Goal: Task Accomplishment & Management: Complete application form

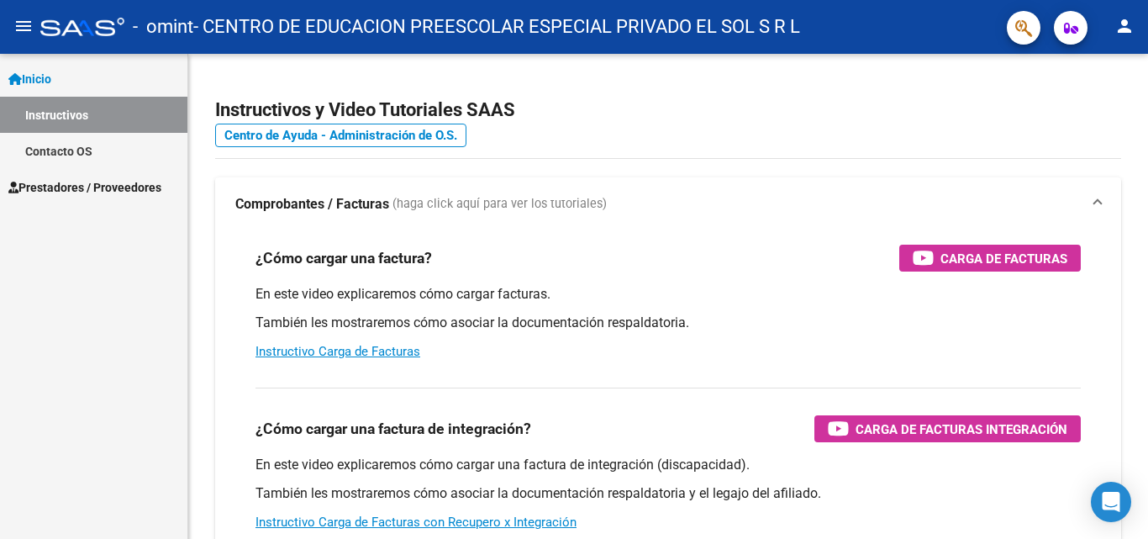
click at [66, 183] on span "Prestadores / Proveedores" at bounding box center [84, 187] width 153 height 18
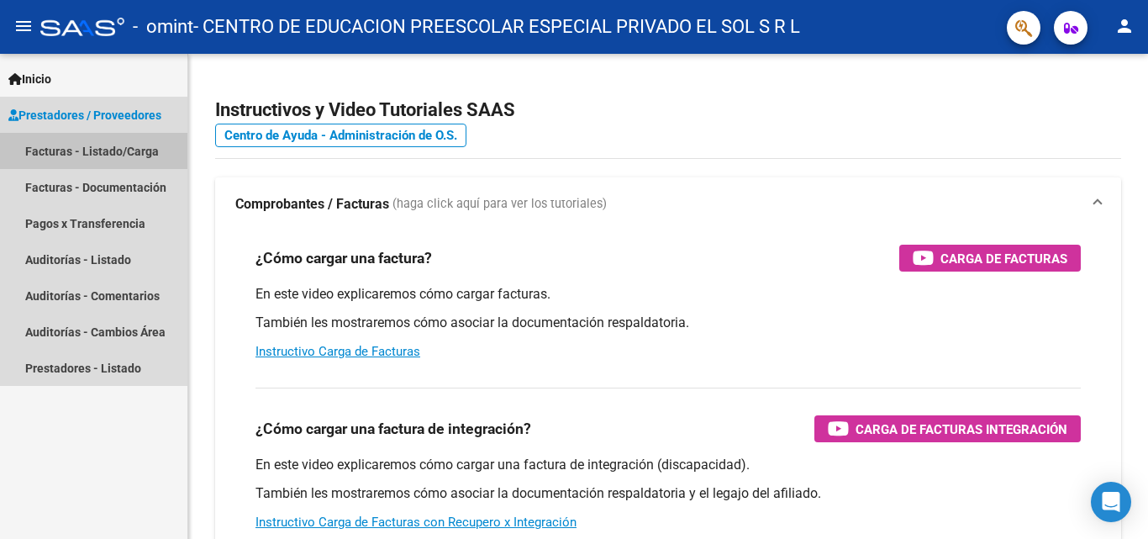
click at [86, 148] on link "Facturas - Listado/Carga" at bounding box center [93, 151] width 187 height 36
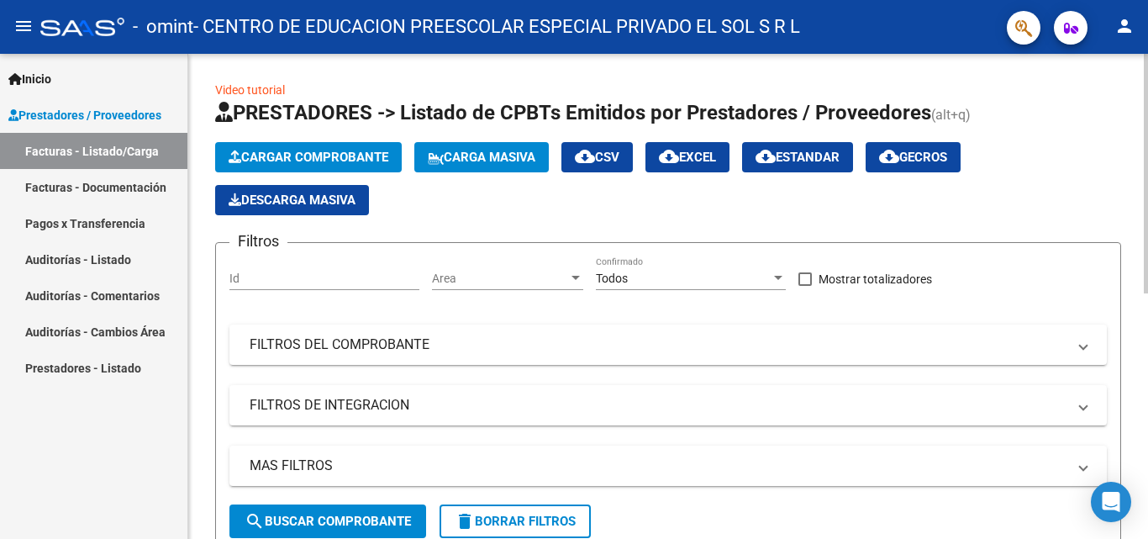
click at [281, 152] on span "Cargar Comprobante" at bounding box center [309, 157] width 160 height 15
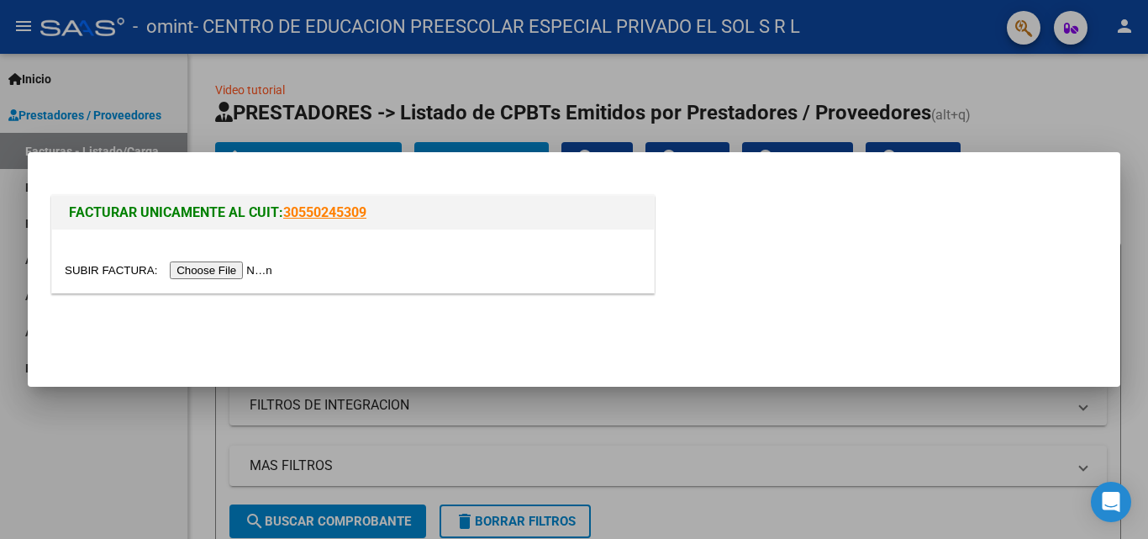
click at [207, 271] on input "file" at bounding box center [171, 270] width 213 height 18
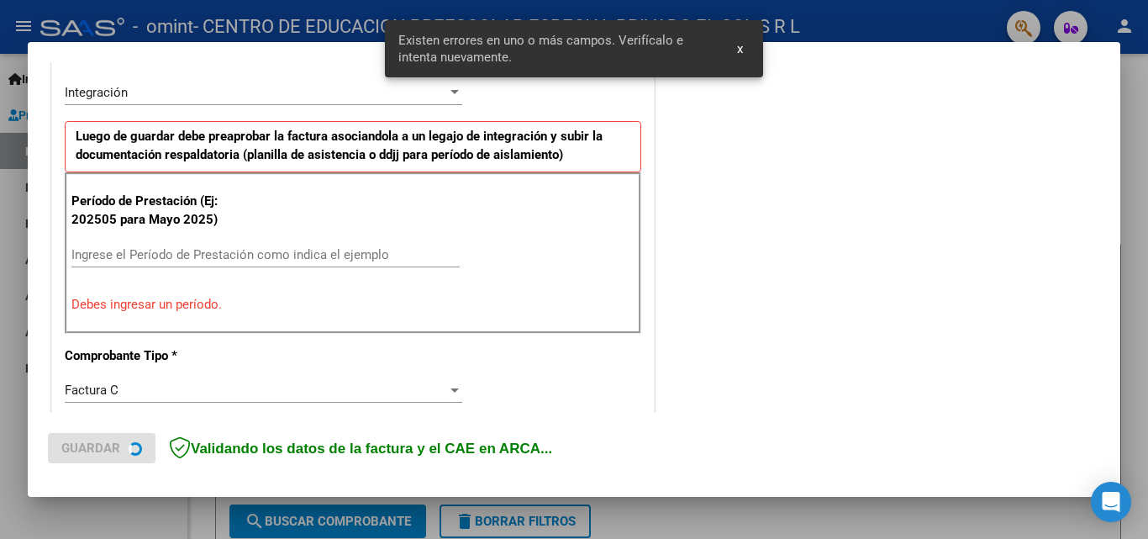
scroll to position [411, 0]
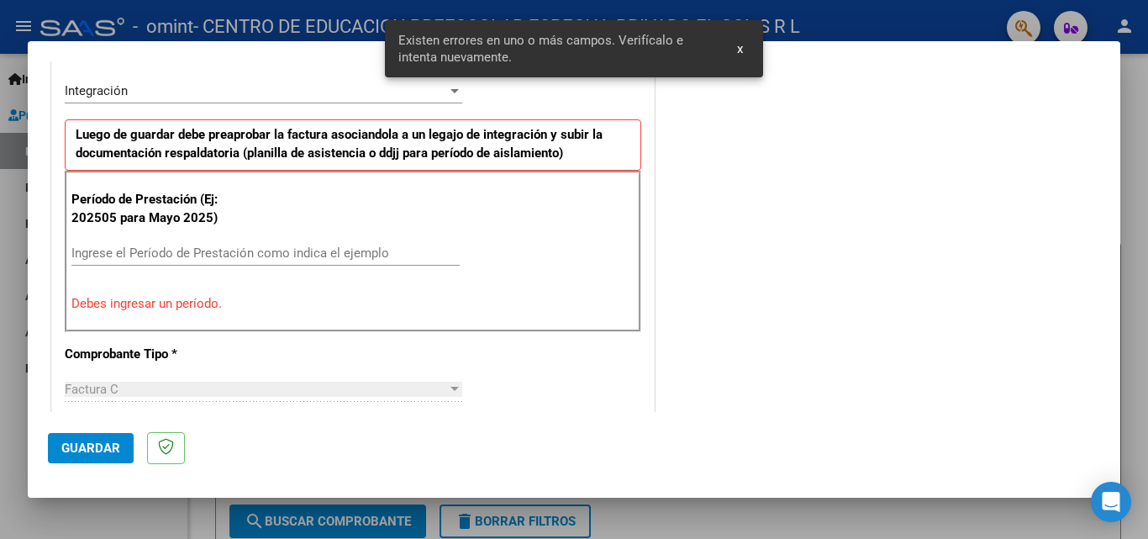
click at [165, 256] on input "Ingrese el Período de Prestación como indica el ejemplo" at bounding box center [265, 252] width 388 height 15
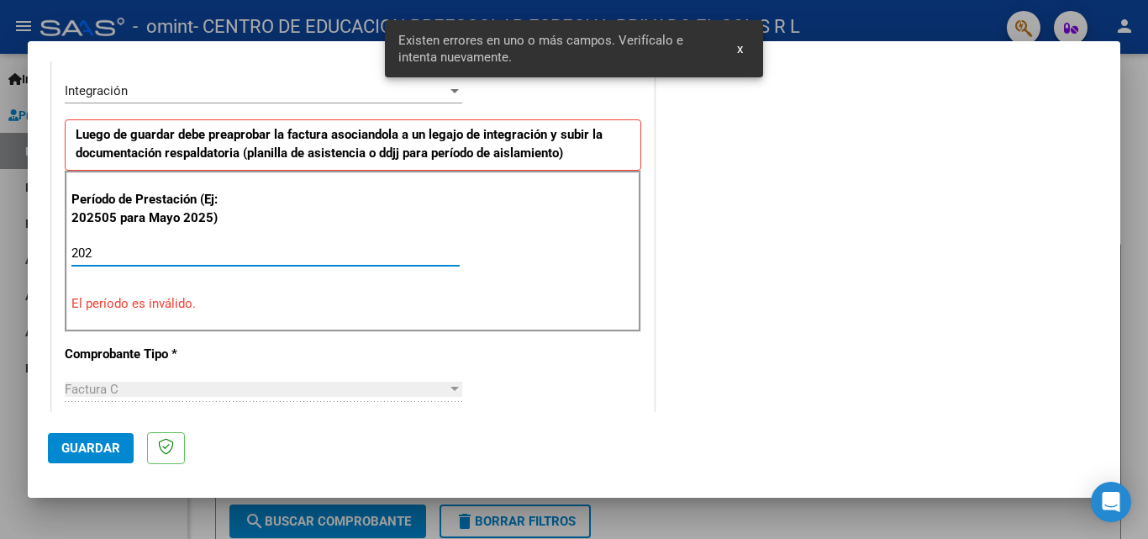
type input "2025"
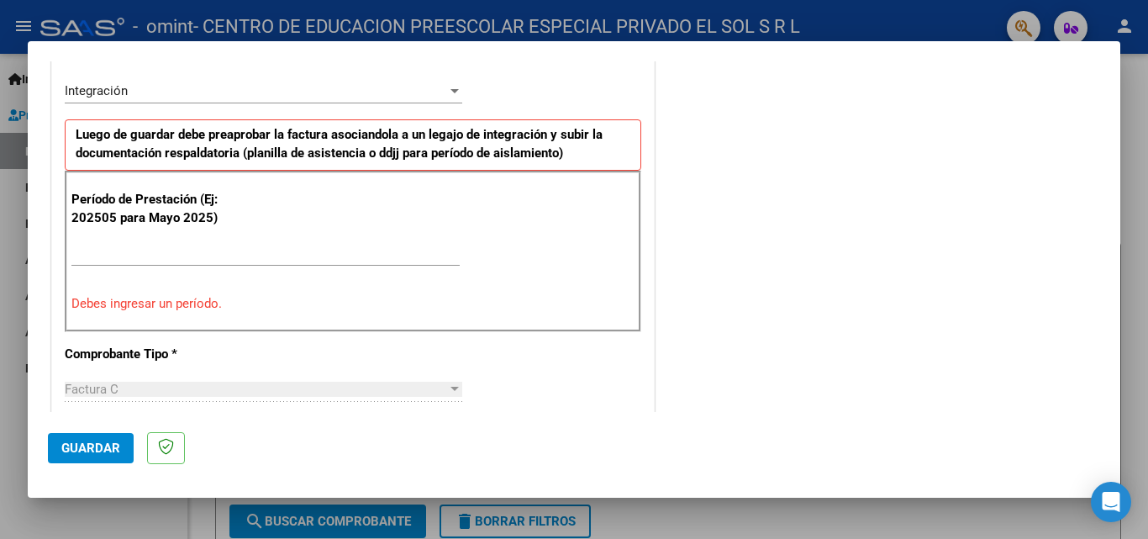
click at [647, 279] on div "DATOS DEL COMPROBANTE CUIT * 30-61633513-4 Ingresar CUIT ANALISIS PRESTADOR CEN…" at bounding box center [353, 498] width 604 height 1344
drag, startPoint x: 103, startPoint y: 251, endPoint x: 123, endPoint y: 256, distance: 20.0
click at [107, 251] on input "Ingrese el Período de Prestación como indica el ejemplo" at bounding box center [265, 252] width 388 height 15
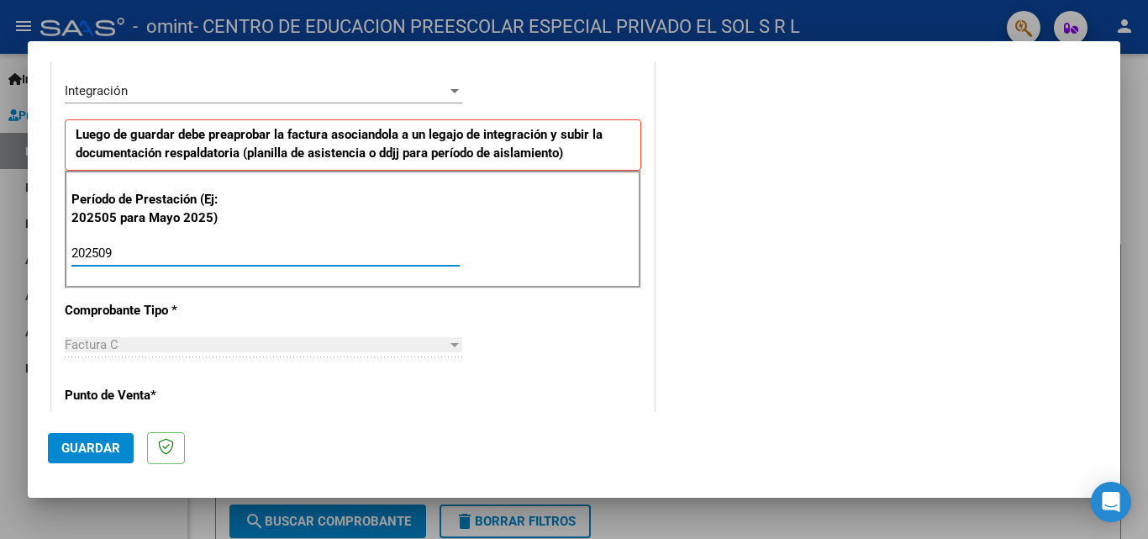
type input "202509"
click at [695, 236] on div "COMENTARIOS Comentarios del Prestador / Gerenciador:" at bounding box center [879, 399] width 442 height 1461
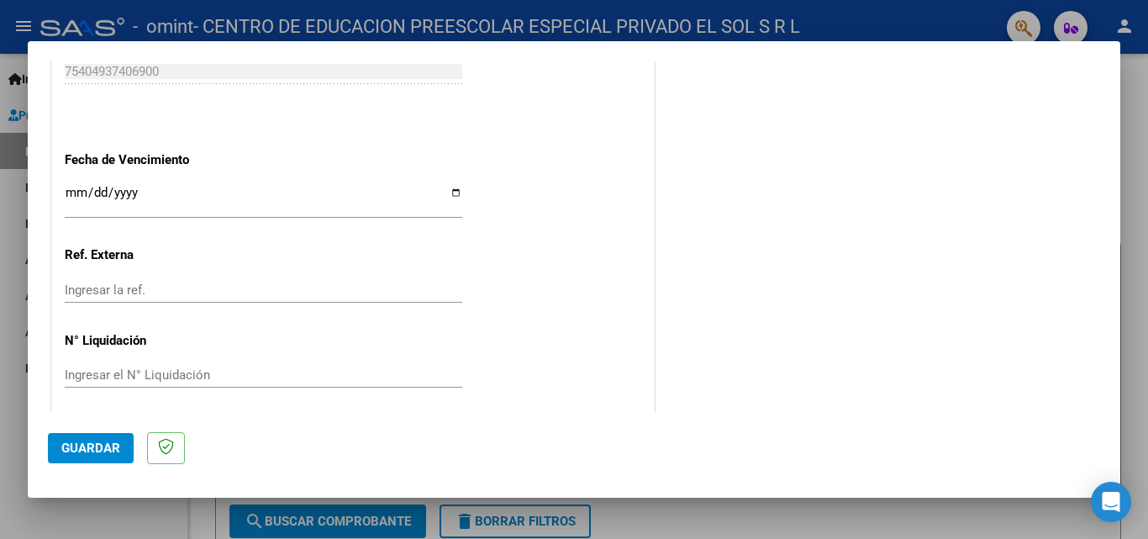
scroll to position [1129, 0]
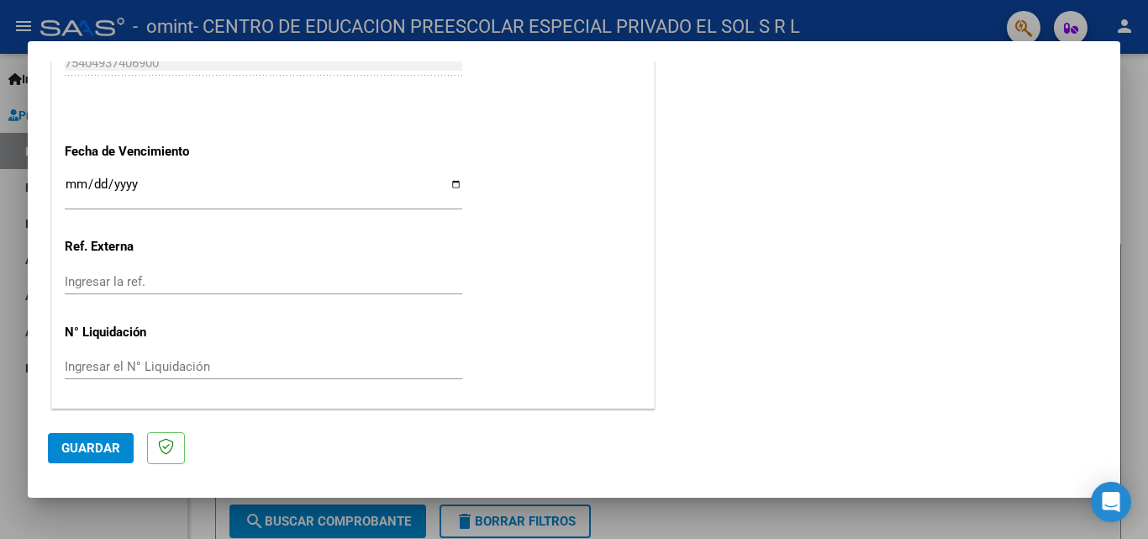
click at [78, 451] on span "Guardar" at bounding box center [90, 447] width 59 height 15
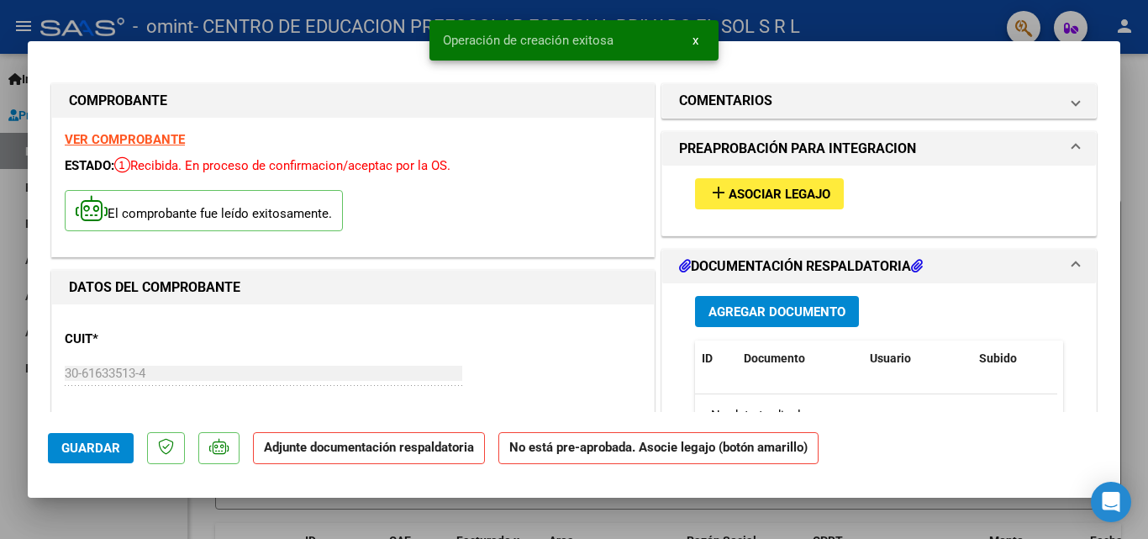
click at [745, 194] on span "Asociar Legajo" at bounding box center [780, 194] width 102 height 15
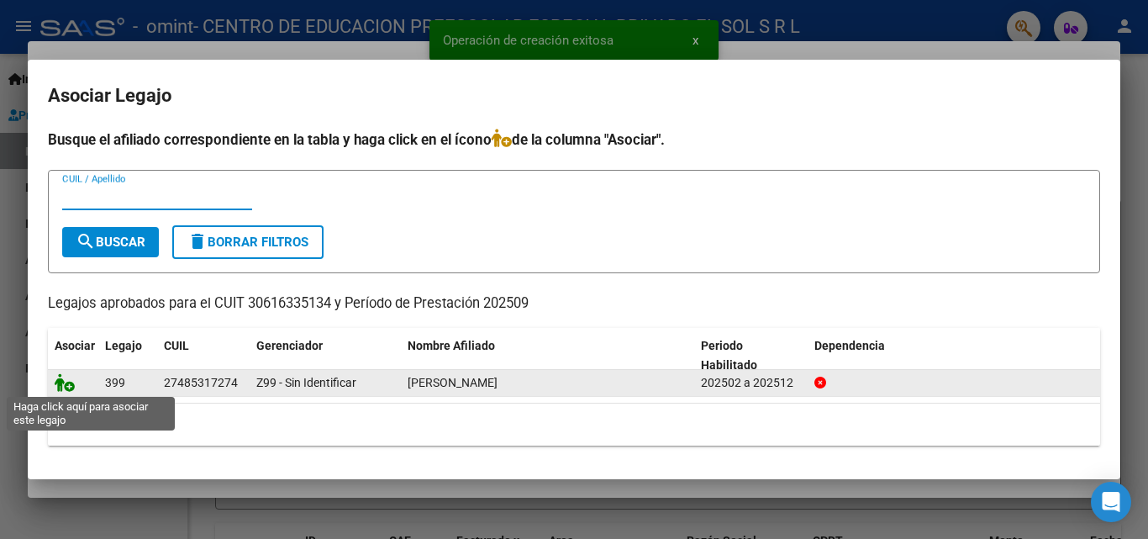
click at [66, 377] on icon at bounding box center [65, 382] width 20 height 18
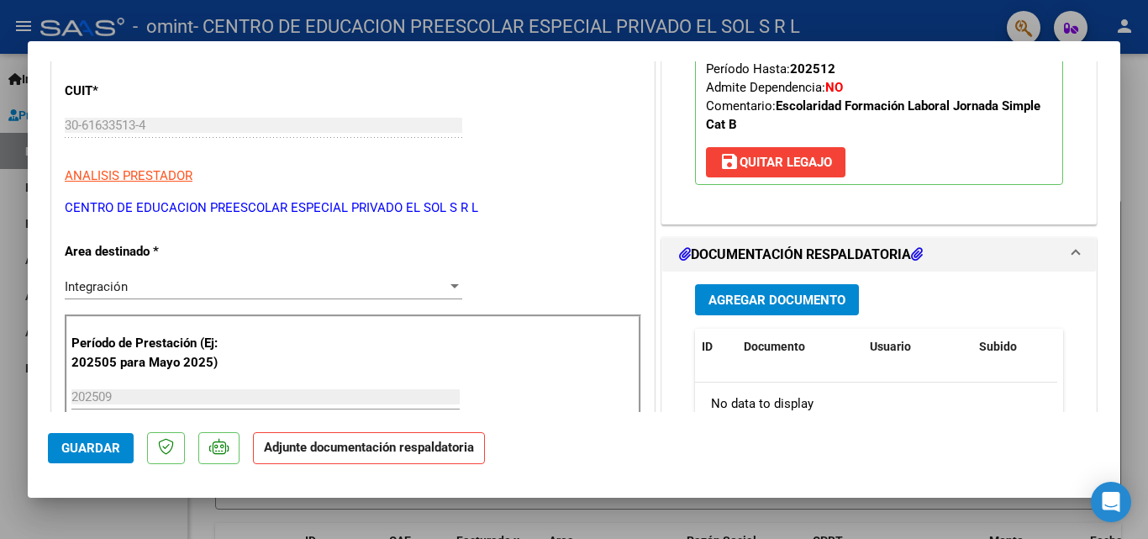
scroll to position [252, 0]
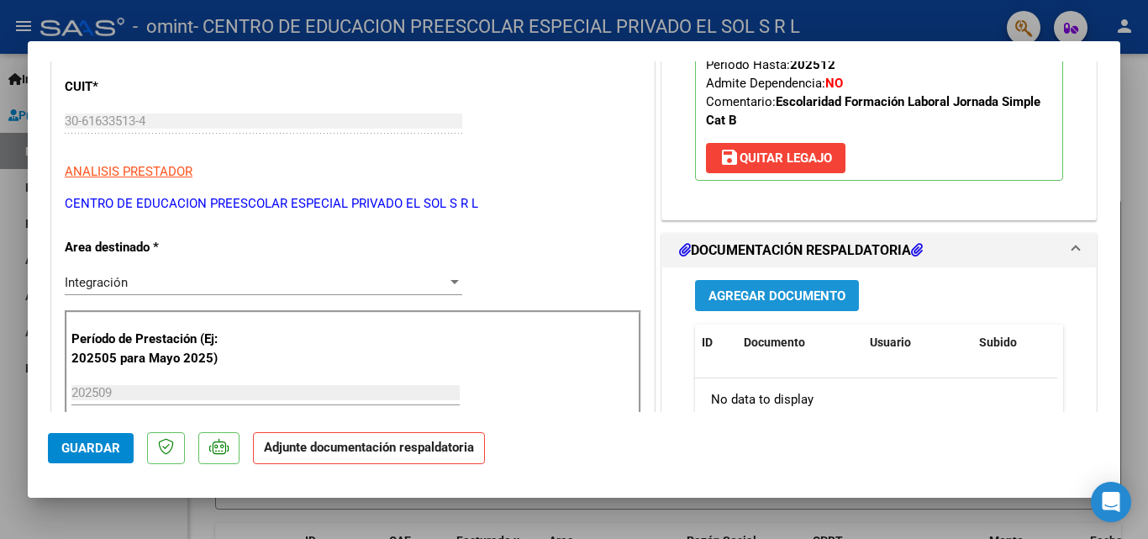
click at [770, 286] on button "Agregar Documento" at bounding box center [777, 295] width 164 height 31
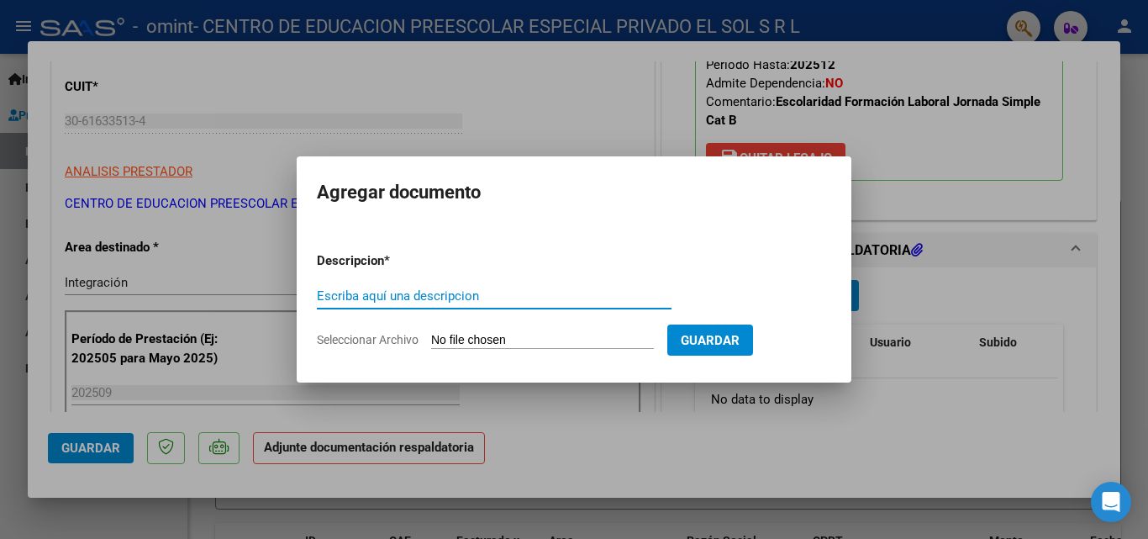
click at [440, 294] on input "Escriba aquí una descripcion" at bounding box center [494, 295] width 355 height 15
type input "Planilla de asistencia"
click at [476, 337] on input "Seleccionar Archivo" at bounding box center [542, 341] width 223 height 16
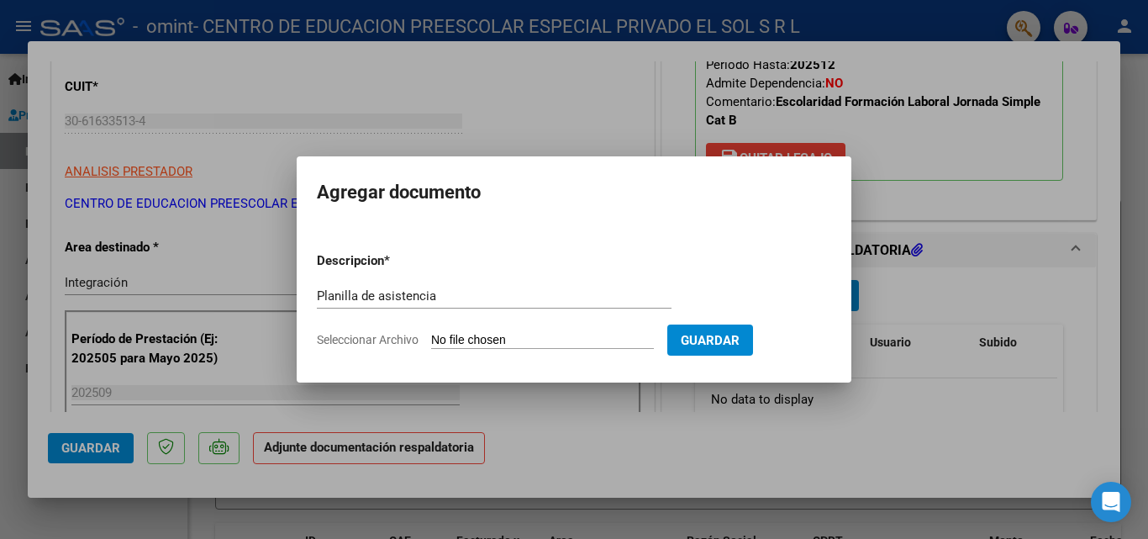
type input "C:\fakepath\[PERSON_NAME] [PERSON_NAME] [GEOGRAPHIC_DATA] 09-2025.pdf"
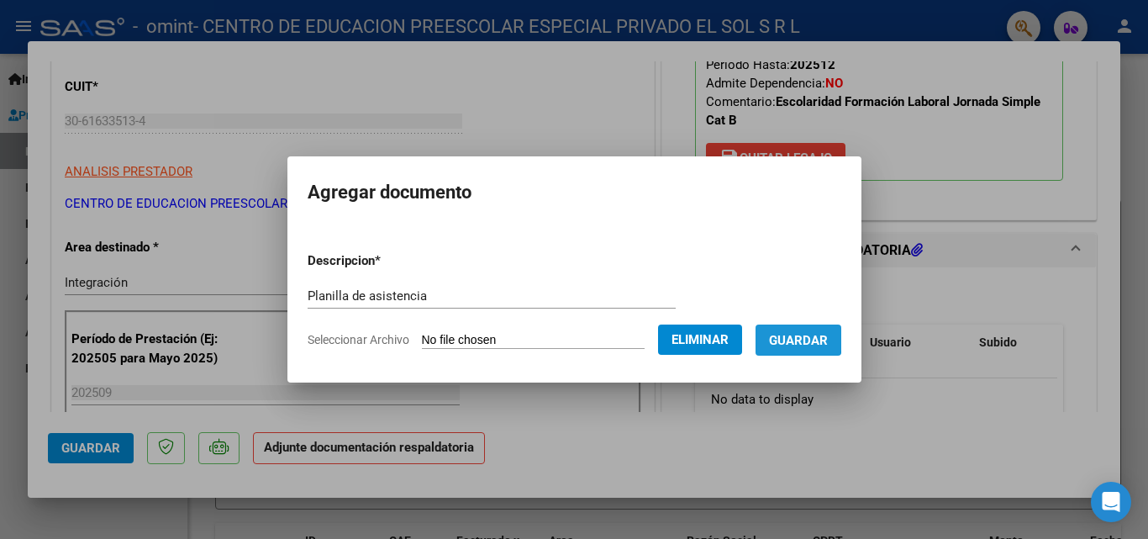
click at [799, 336] on span "Guardar" at bounding box center [798, 340] width 59 height 15
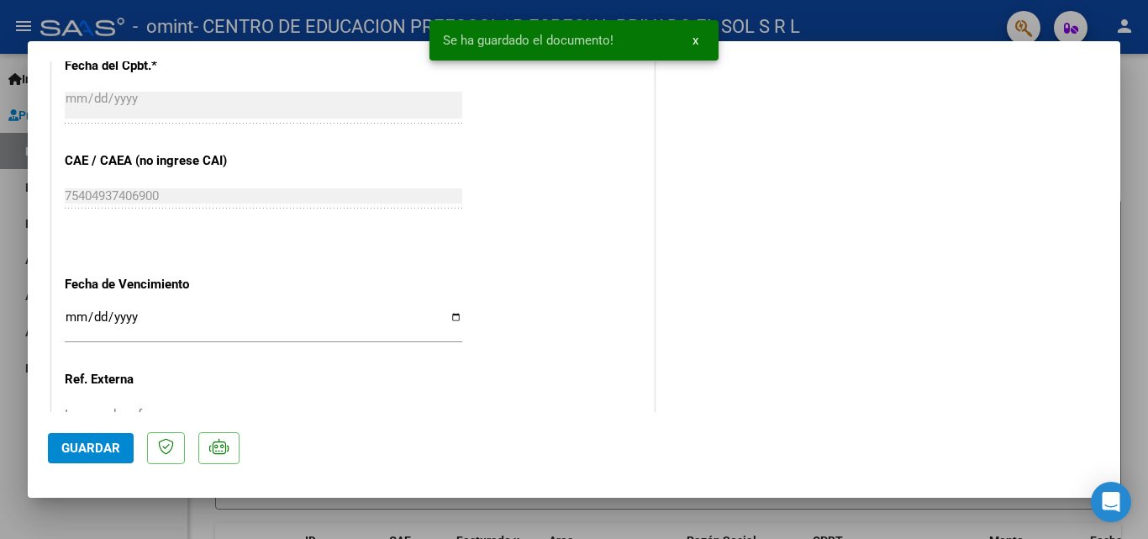
scroll to position [1154, 0]
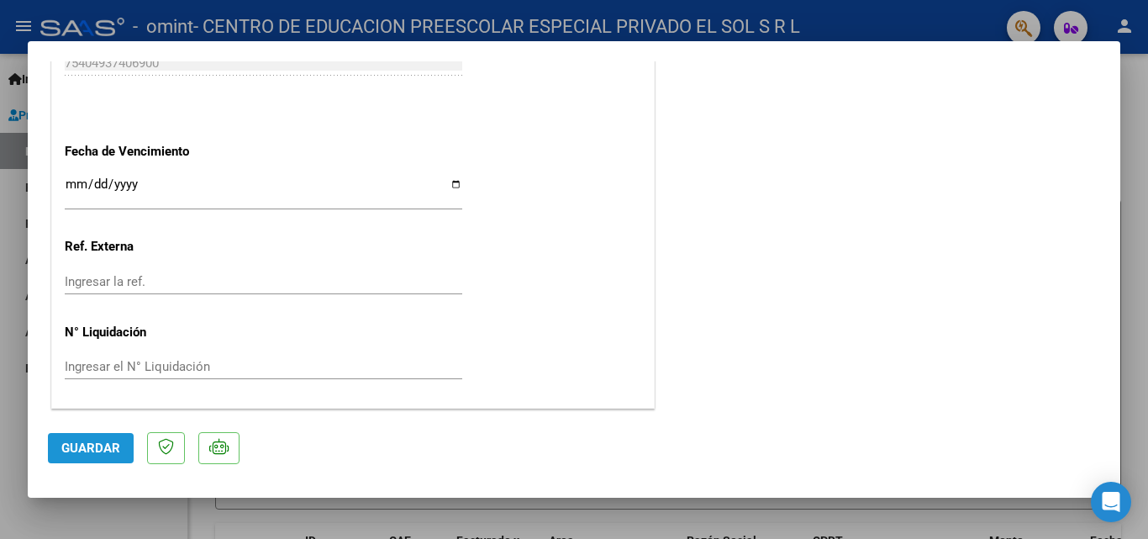
click at [99, 442] on span "Guardar" at bounding box center [90, 447] width 59 height 15
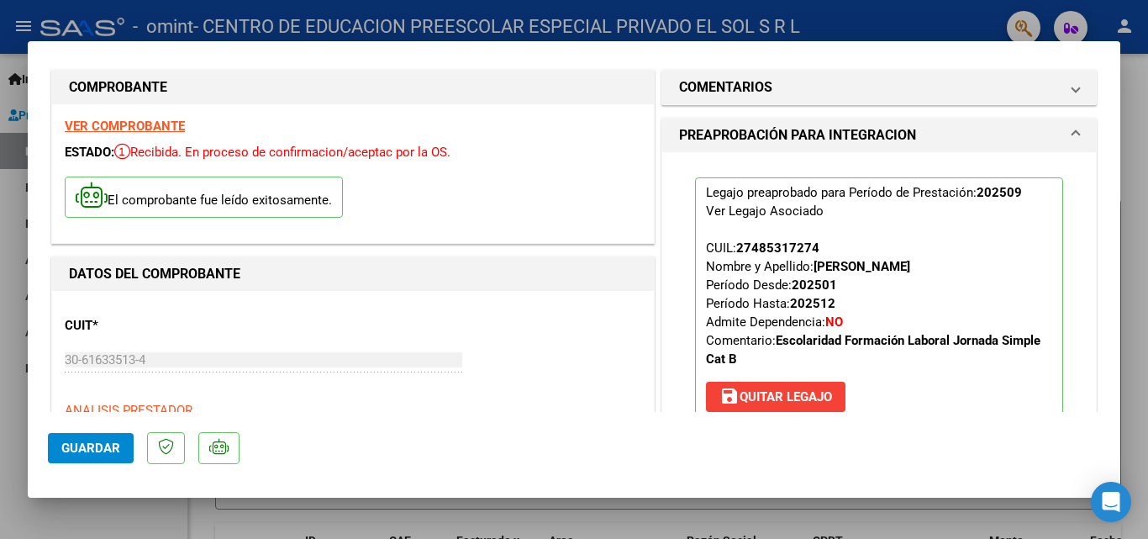
scroll to position [0, 0]
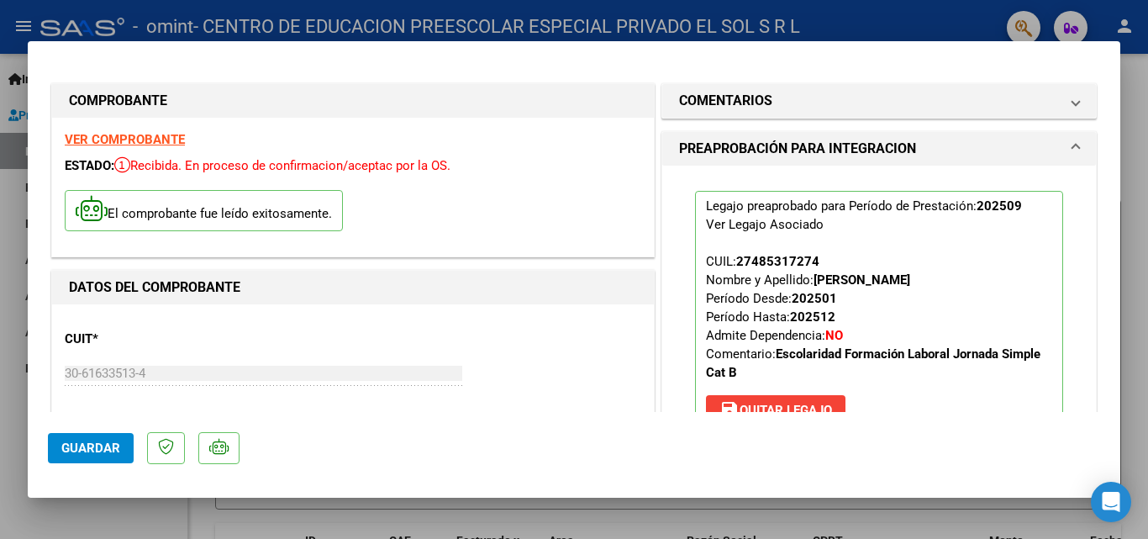
click at [1133, 424] on div at bounding box center [574, 269] width 1148 height 539
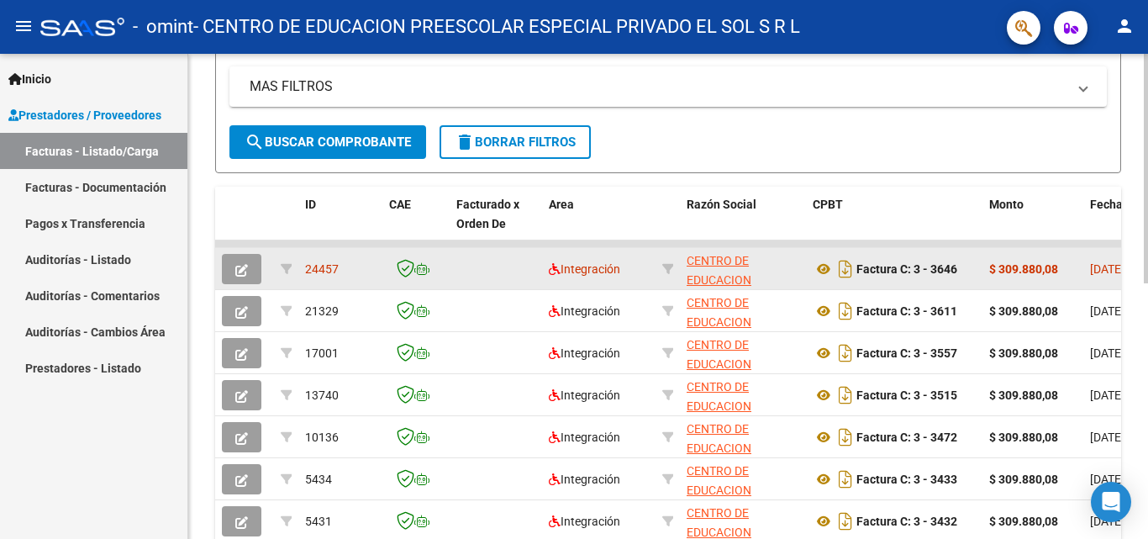
scroll to position [420, 0]
